Goal: Transaction & Acquisition: Purchase product/service

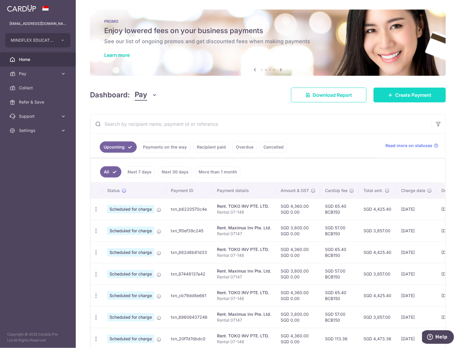
click at [394, 100] on link "Create Payment" at bounding box center [410, 95] width 72 height 15
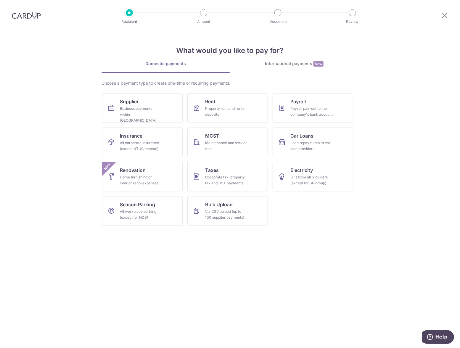
click at [243, 269] on section "What would you like to pay for? Domestic payments International payments New Ch…" at bounding box center [230, 189] width 460 height 317
click at [137, 110] on div "Business payments within Singapore" at bounding box center [141, 115] width 43 height 18
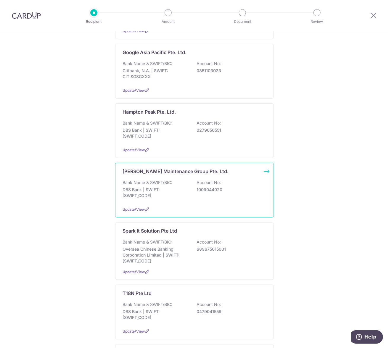
scroll to position [307, 0]
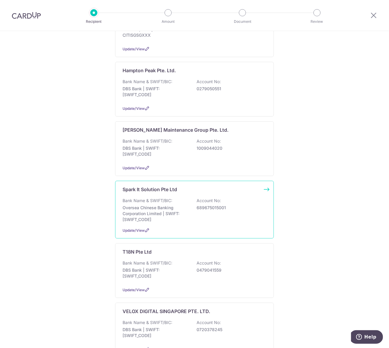
click at [145, 205] on p "Oversea Chinese Banking Corporation Limited | SWIFT: OCBCSGSGXXX" at bounding box center [156, 214] width 66 height 18
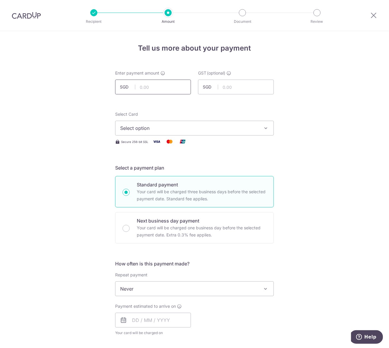
click at [143, 85] on input "text" at bounding box center [153, 87] width 76 height 15
type input "300.00"
click at [147, 122] on div "Select Card Select option Add credit card Your Cards **** 5719" at bounding box center [194, 123] width 159 height 24
click at [145, 132] on span "Select option" at bounding box center [189, 128] width 138 height 7
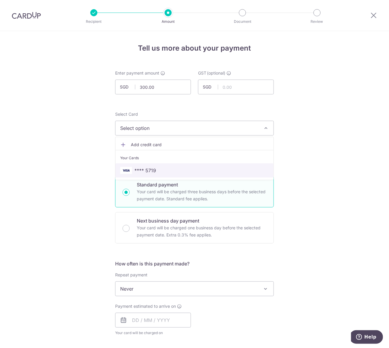
click at [144, 167] on span "**** 5719" at bounding box center [146, 170] width 22 height 7
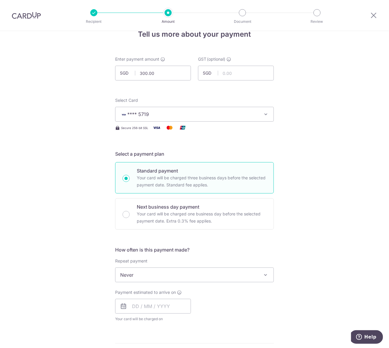
scroll to position [22, 0]
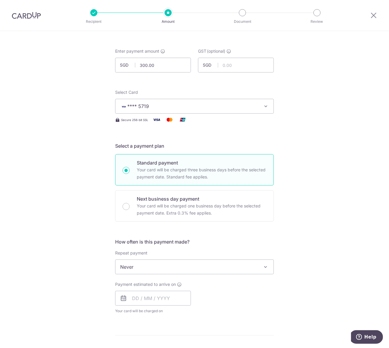
click at [140, 285] on span "Payment estimated to arrive on" at bounding box center [145, 285] width 61 height 6
click at [140, 296] on input "text" at bounding box center [153, 298] width 76 height 15
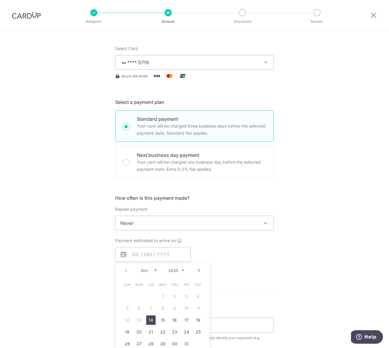
click at [150, 316] on link "14" at bounding box center [150, 320] width 9 height 9
type input "[DATE]"
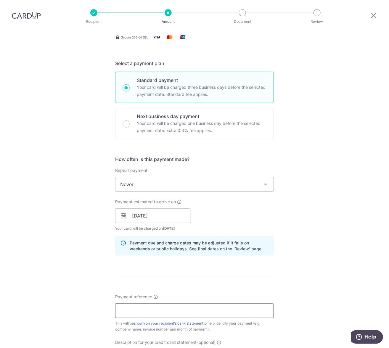
scroll to position [132, 0]
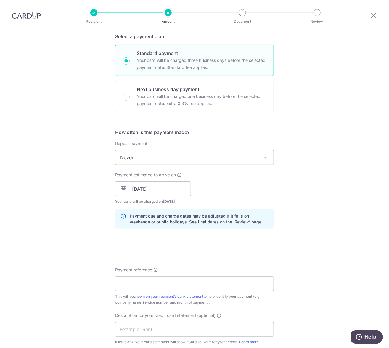
click at [147, 265] on form "Enter payment amount SGD 300.00 300.00 GST (optional) SGD Select Card **** 5719…" at bounding box center [194, 205] width 159 height 533
click at [141, 284] on input "Payment reference" at bounding box center [194, 284] width 159 height 15
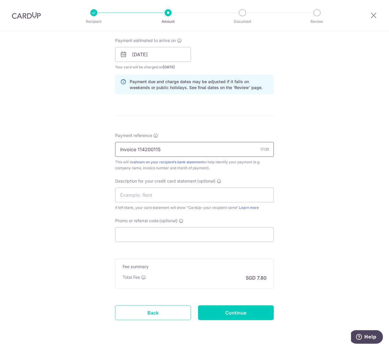
scroll to position [282, 0]
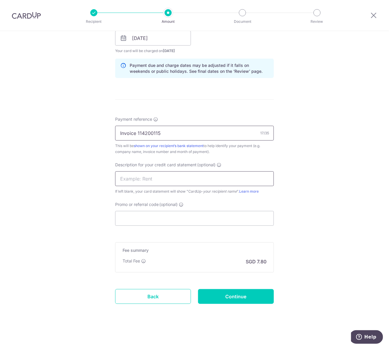
type input "Invoice 114200115"
click at [127, 184] on input "text" at bounding box center [194, 179] width 159 height 15
click at [128, 182] on input "text" at bounding box center [194, 179] width 159 height 15
click at [128, 181] on input "text" at bounding box center [194, 179] width 159 height 15
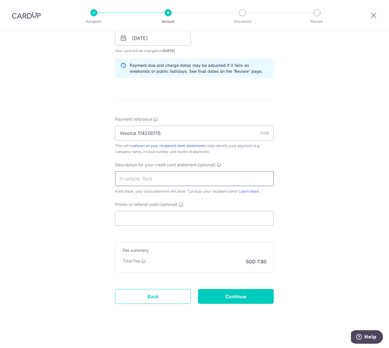
click at [129, 176] on input "text" at bounding box center [194, 179] width 159 height 15
type input "Sep Cleaning"
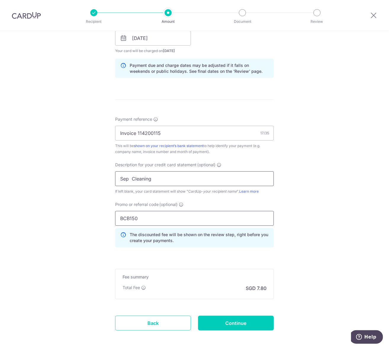
type input "BCB150"
click at [129, 174] on input "Sep Cleaning" at bounding box center [194, 179] width 159 height 15
type input "Sep Cleaning"
click at [202, 321] on input "Continue" at bounding box center [236, 323] width 76 height 15
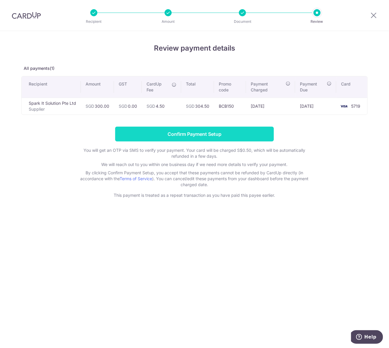
click at [164, 135] on input "Confirm Payment Setup" at bounding box center [194, 134] width 159 height 15
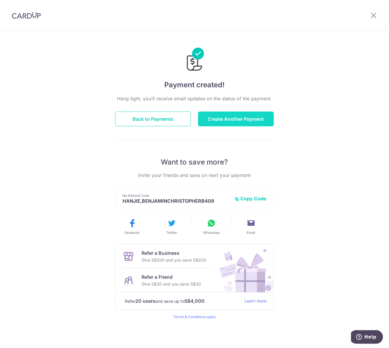
click at [212, 116] on button "Create Another Payment" at bounding box center [236, 119] width 76 height 15
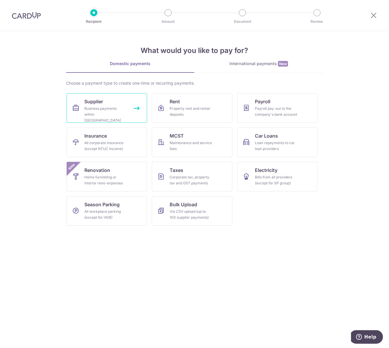
click at [118, 106] on div "Business payments within Singapore" at bounding box center [105, 115] width 43 height 18
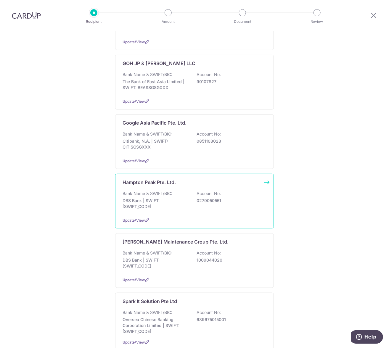
scroll to position [197, 0]
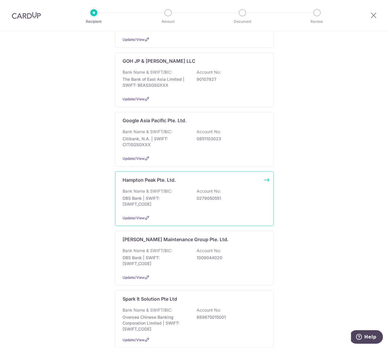
click at [158, 196] on p "DBS Bank | SWIFT: [SWIFT_CODE]" at bounding box center [156, 202] width 66 height 12
click at [132, 196] on p "DBS Bank | SWIFT: [SWIFT_CODE]" at bounding box center [156, 202] width 66 height 12
click at [153, 188] on p "Bank Name & SWIFT/BIC:" at bounding box center [148, 191] width 50 height 6
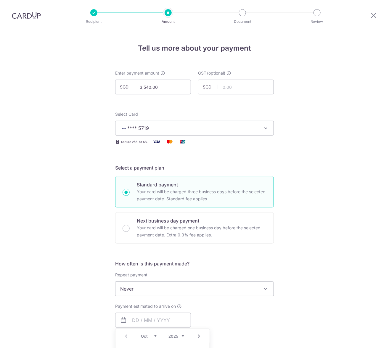
scroll to position [44, 0]
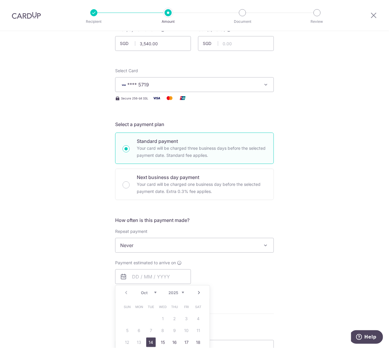
click at [150, 345] on link "14" at bounding box center [150, 342] width 9 height 9
type input "14/10/2025"
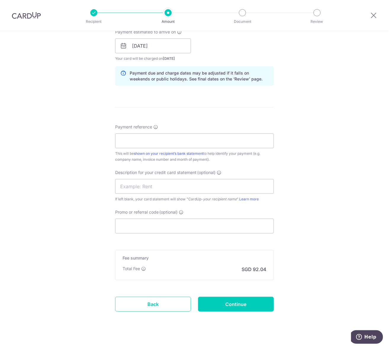
scroll to position [282, 0]
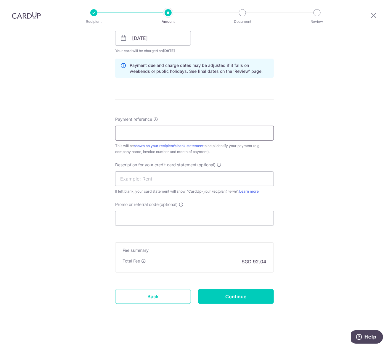
click at [135, 129] on input "Payment reference" at bounding box center [194, 133] width 159 height 15
click at [149, 135] on input "Payment reference" at bounding box center [194, 133] width 159 height 15
type input "Invoice 202122234"
click at [113, 185] on div "Tell us more about your payment Enter payment amount SGD 3,540.00 3540.00 GST (…" at bounding box center [194, 49] width 389 height 600
click at [122, 183] on input "text" at bounding box center [194, 179] width 159 height 15
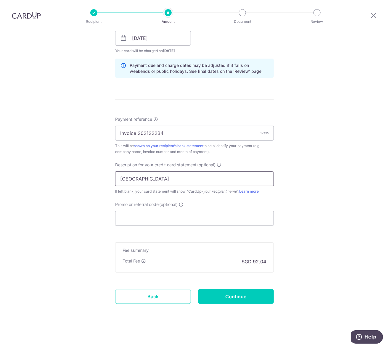
type input "Hampton Peak"
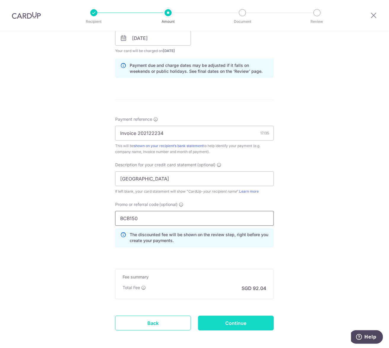
type input "BCB150"
click at [221, 318] on input "Continue" at bounding box center [236, 323] width 76 height 15
click at [221, 318] on div "Continue" at bounding box center [236, 323] width 83 height 15
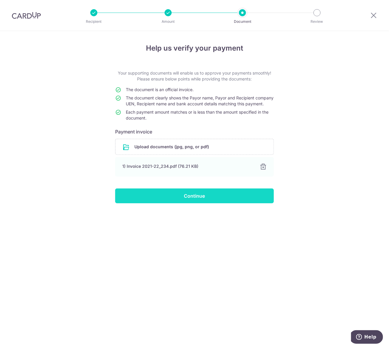
click at [187, 198] on input "Continue" at bounding box center [194, 196] width 159 height 15
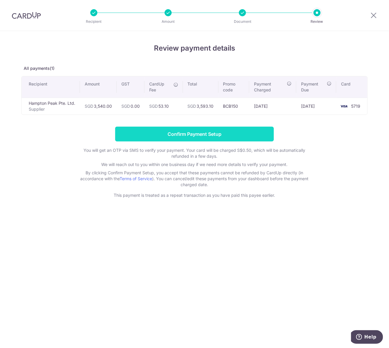
click at [242, 137] on input "Confirm Payment Setup" at bounding box center [194, 134] width 159 height 15
